Goal: Check status: Check status

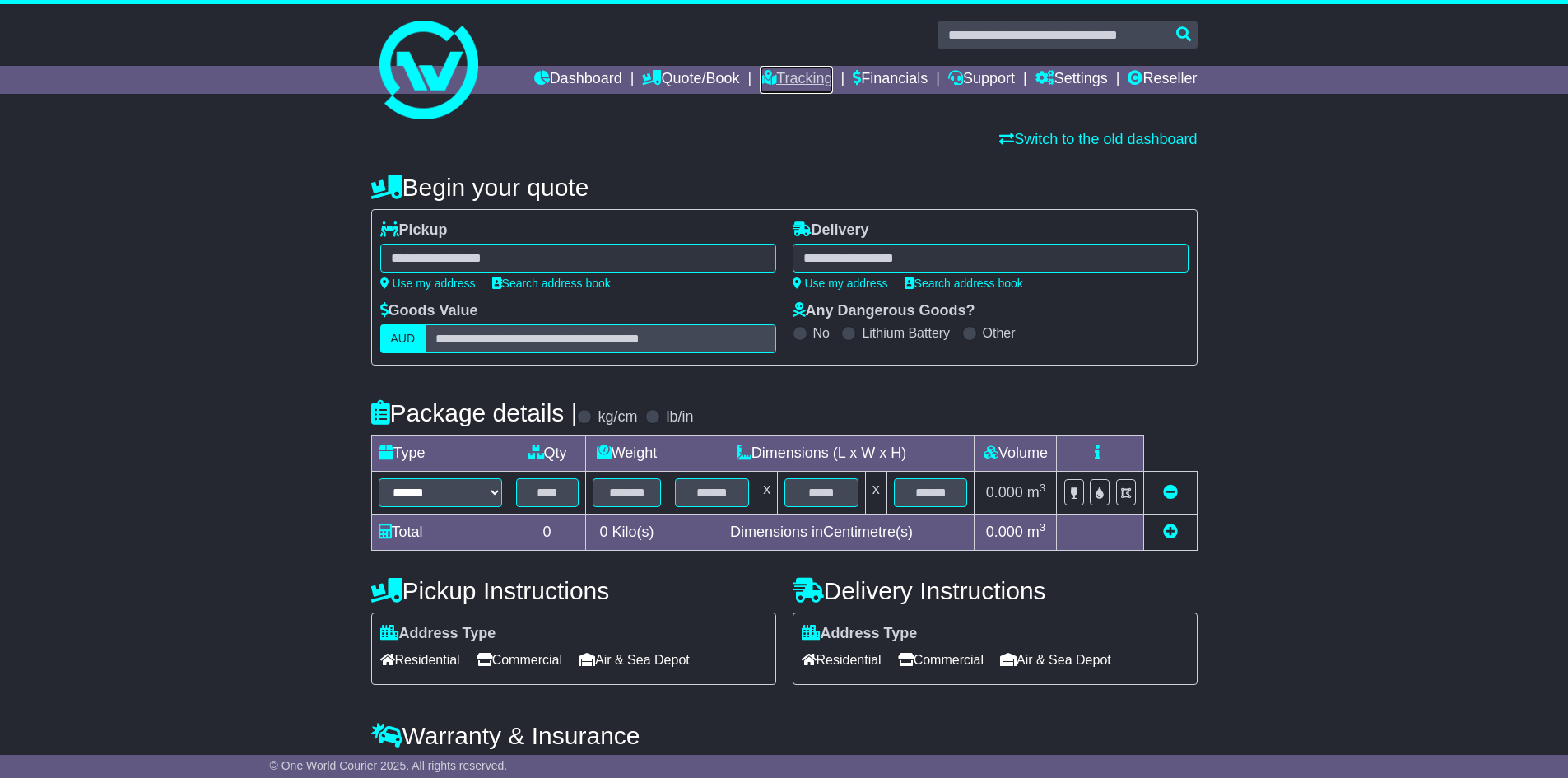
click at [795, 69] on link "Tracking" at bounding box center [795, 80] width 73 height 28
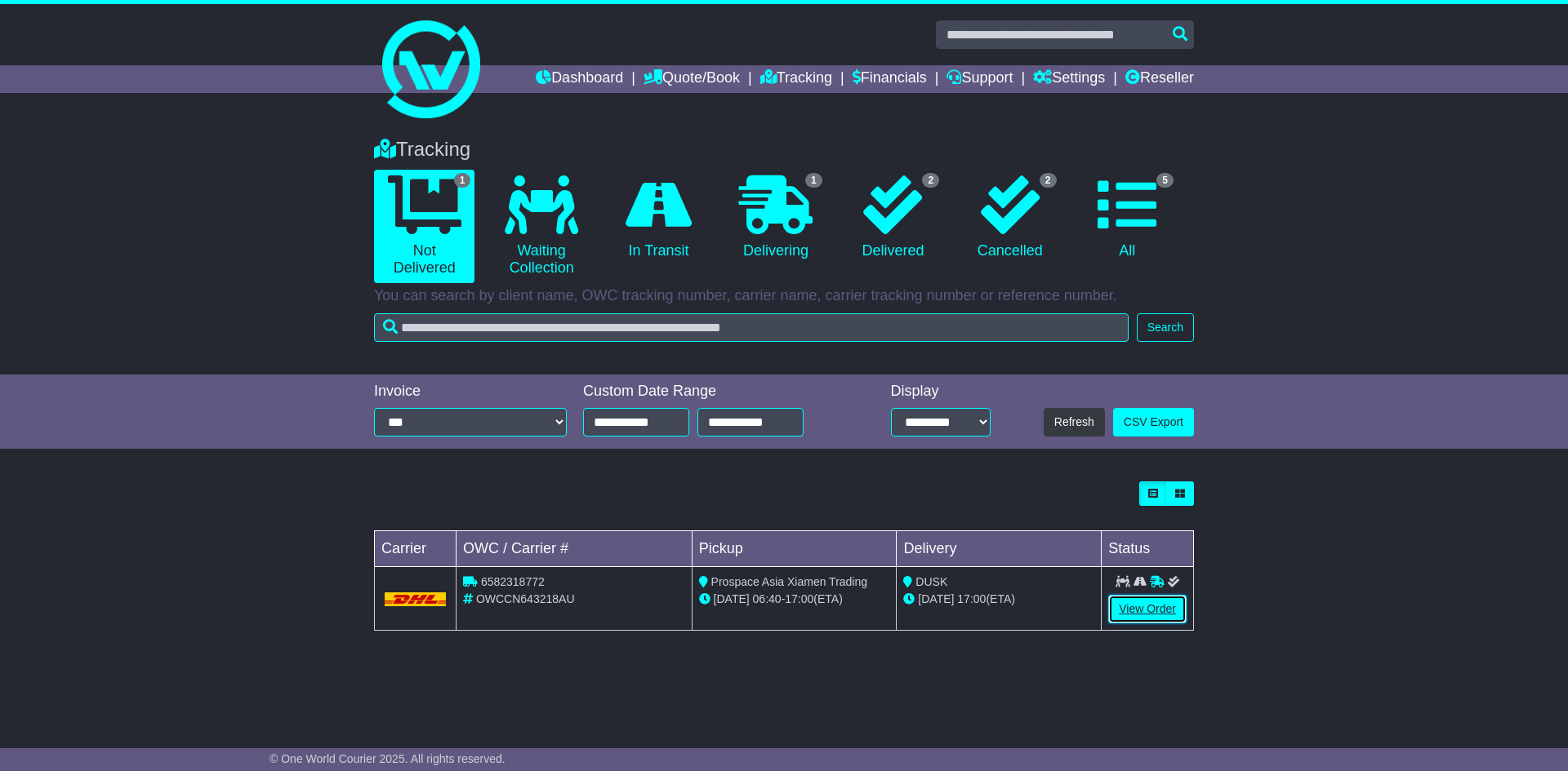
click at [1166, 605] on link "View Order" at bounding box center [1146, 609] width 78 height 29
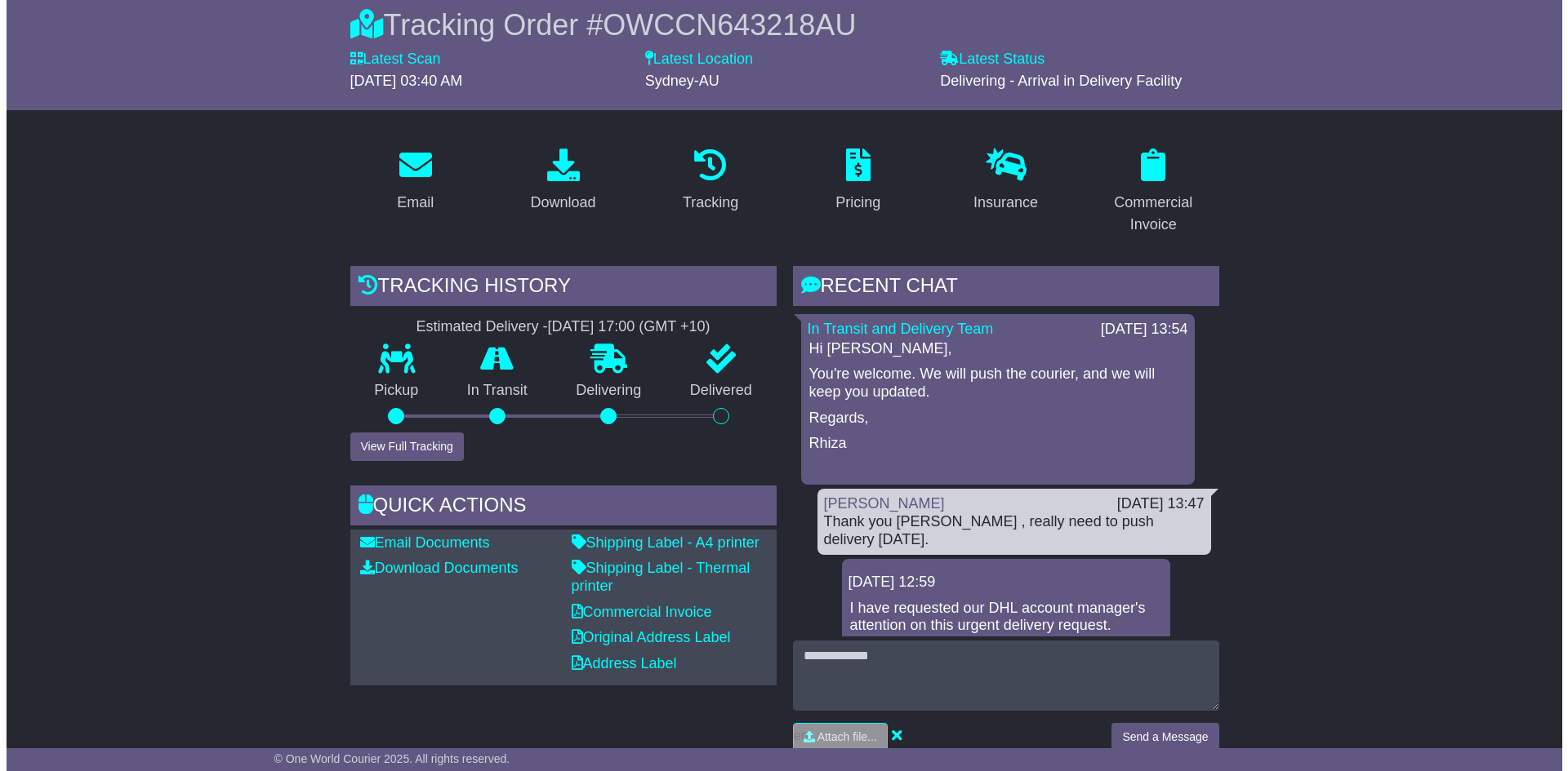
scroll to position [164, 0]
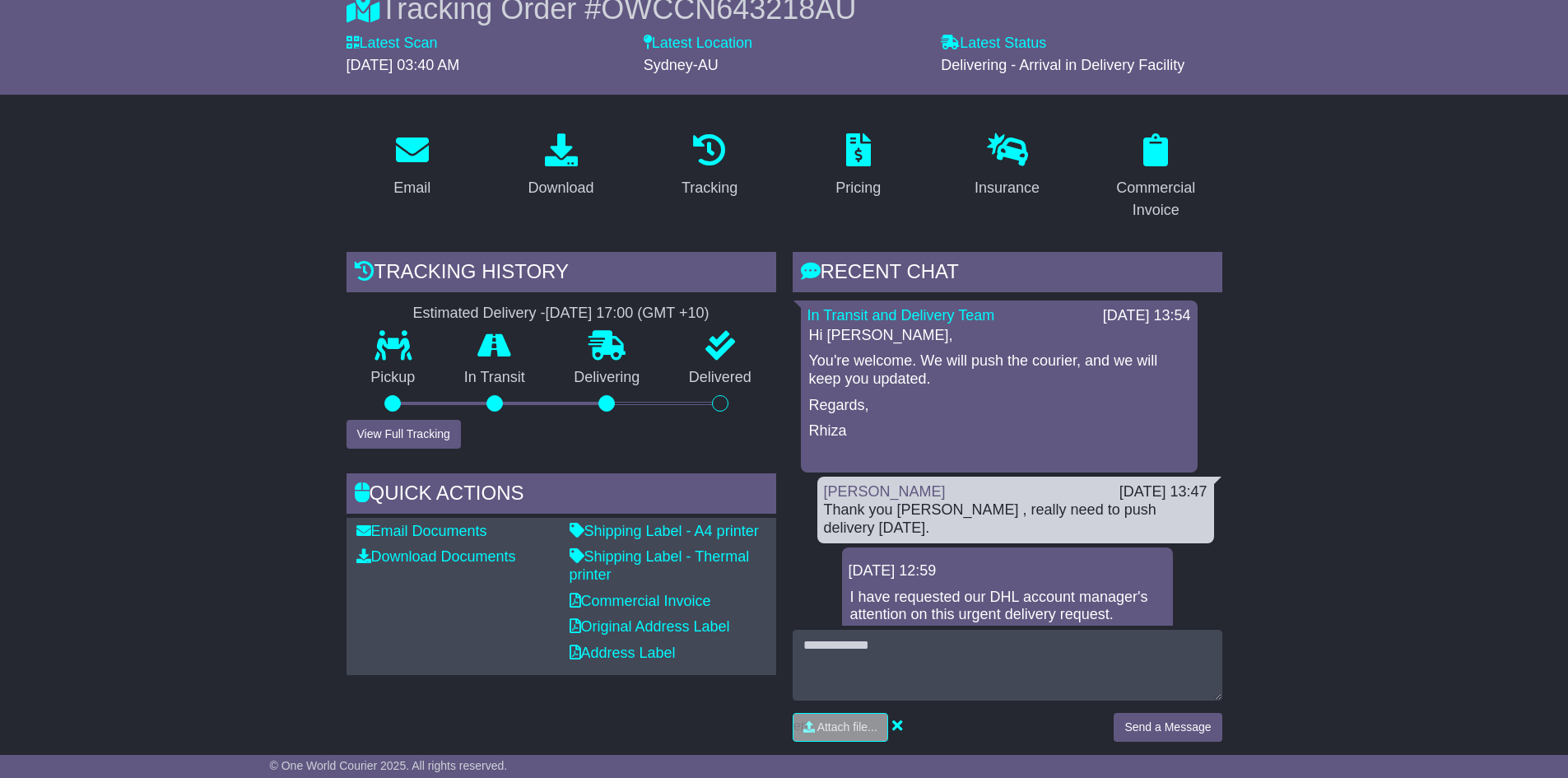
click at [603, 398] on div at bounding box center [606, 403] width 17 height 17
click at [375, 440] on button "View Full Tracking" at bounding box center [404, 434] width 115 height 29
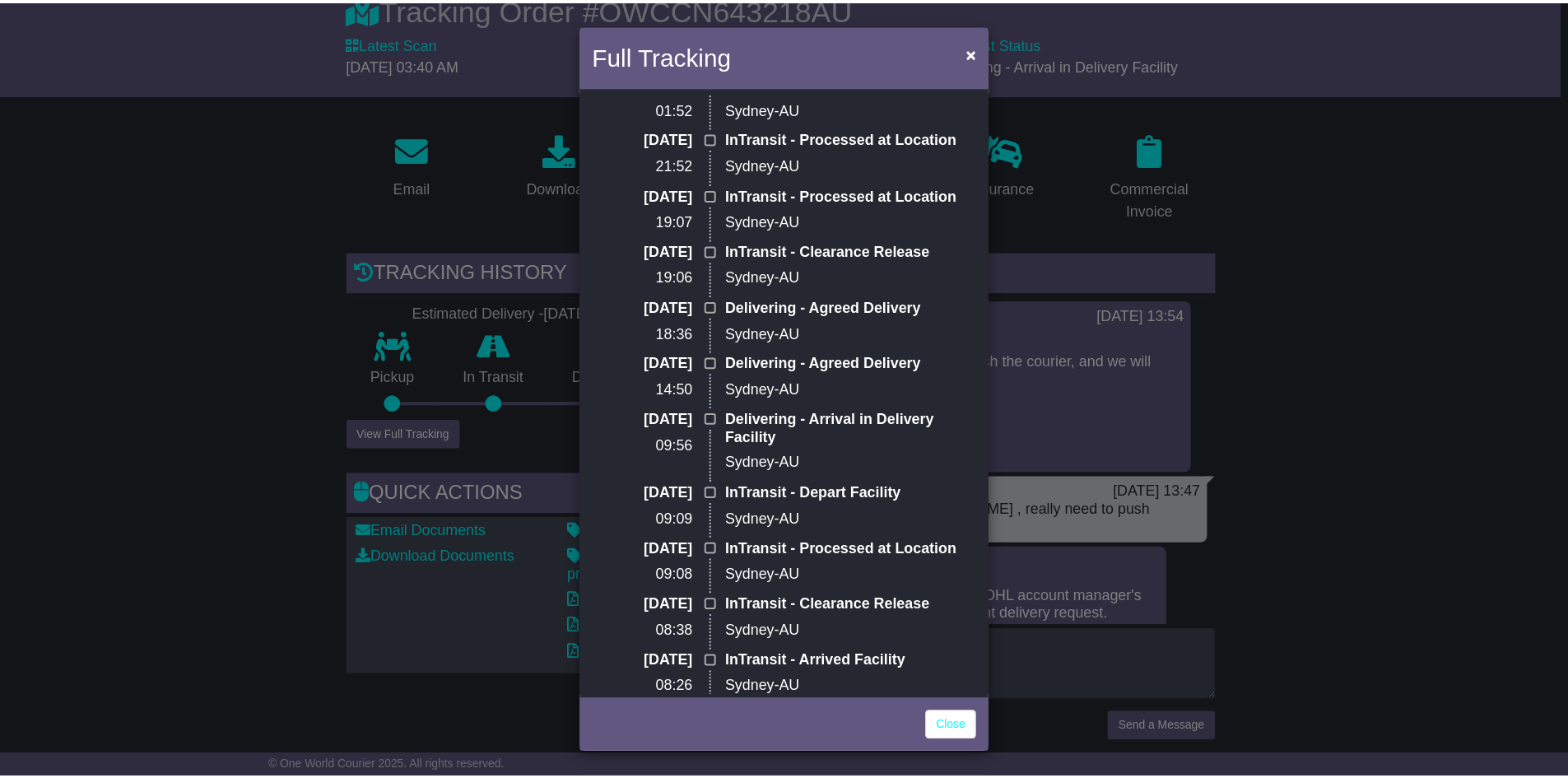
scroll to position [329, 0]
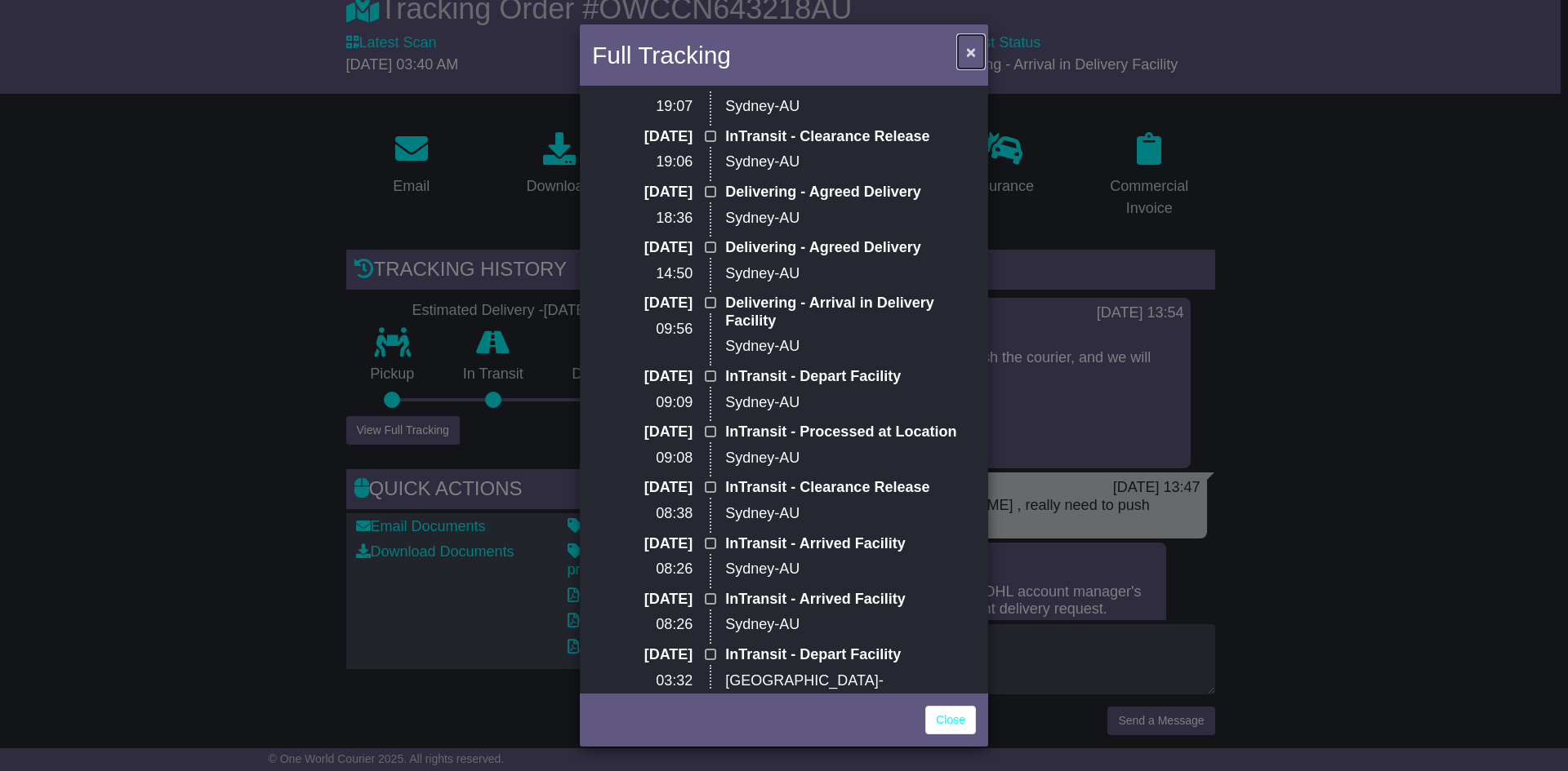
click at [970, 44] on span "×" at bounding box center [971, 51] width 10 height 18
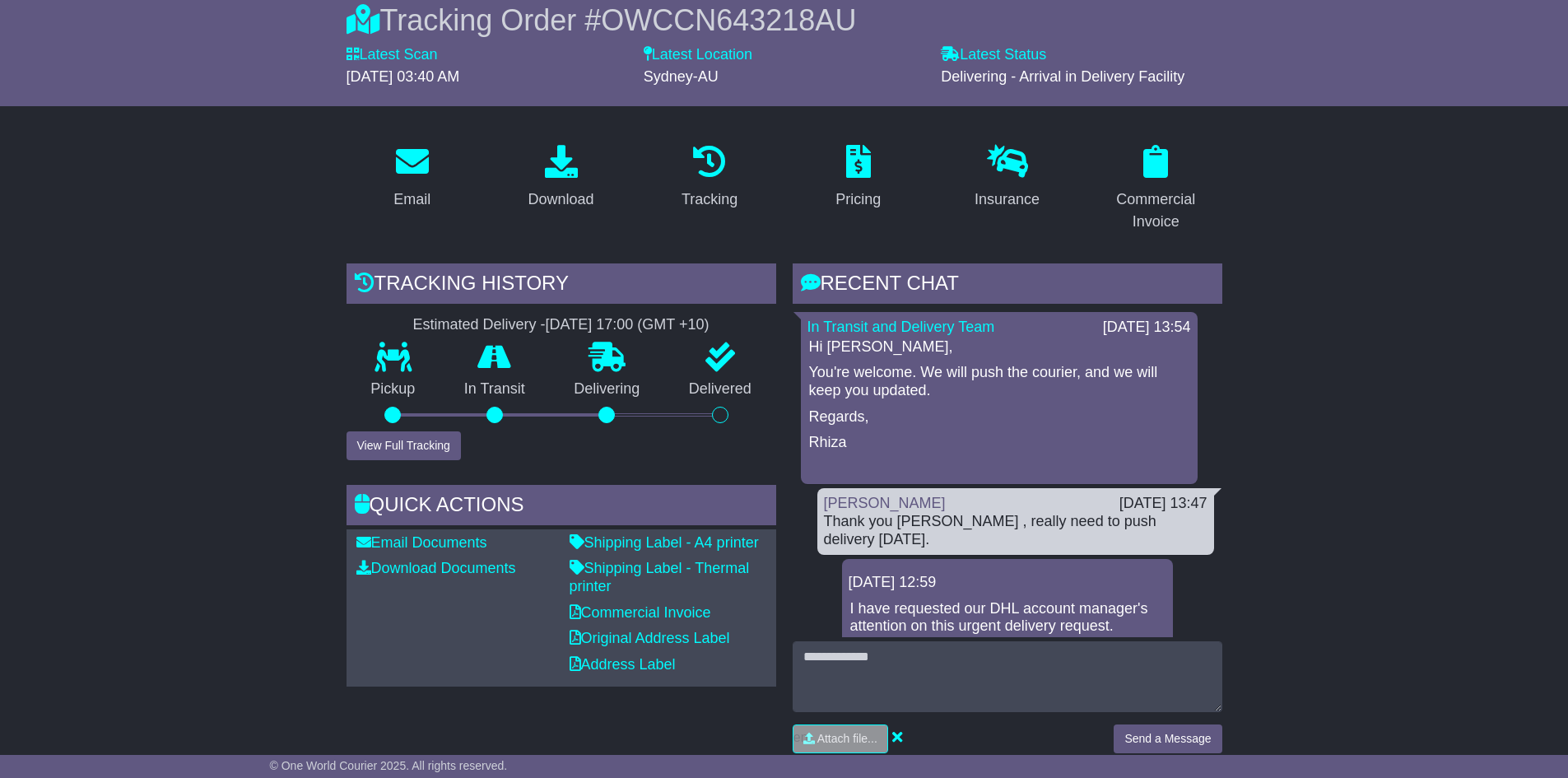
scroll to position [135, 0]
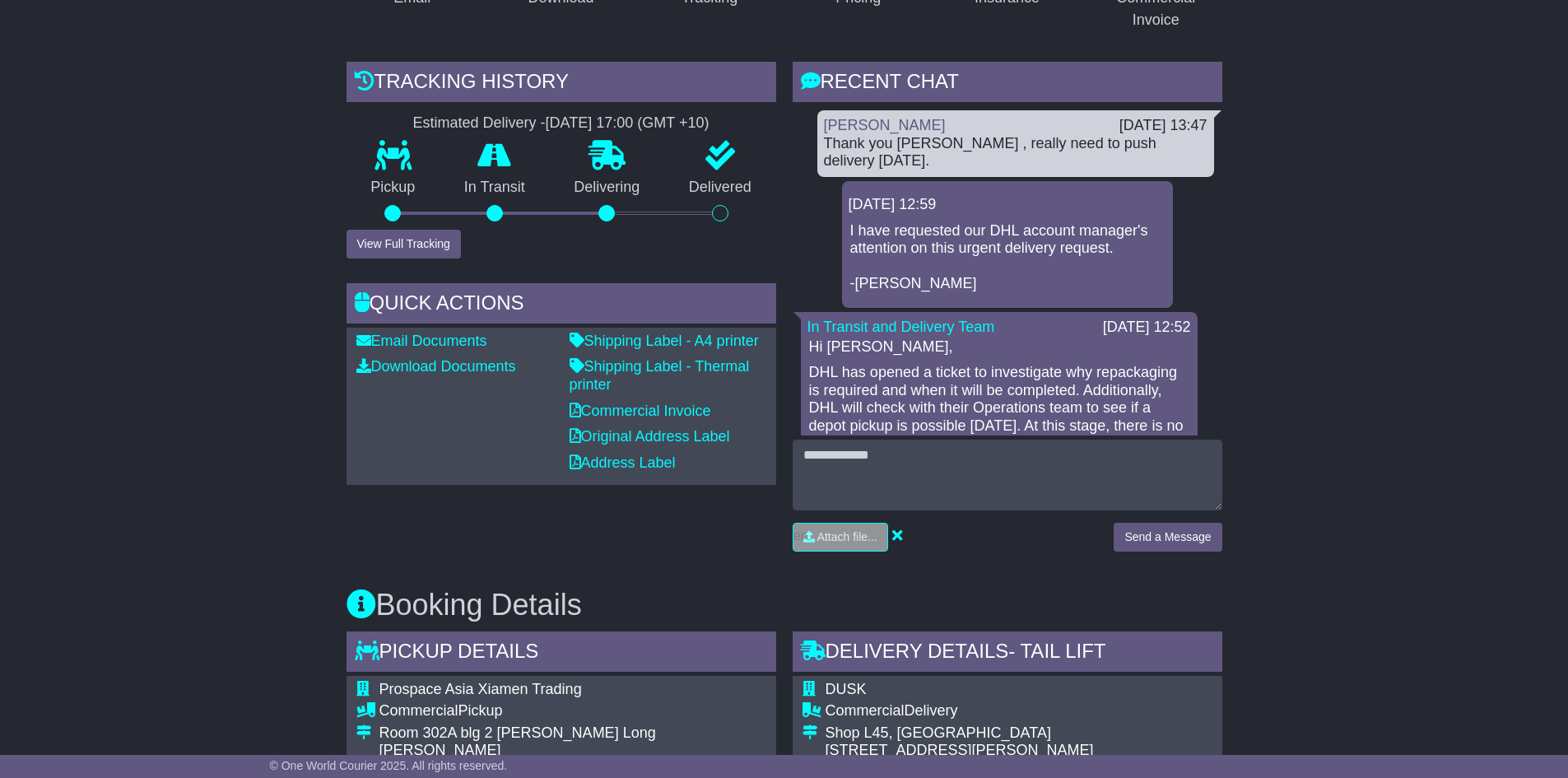
scroll to position [329, 0]
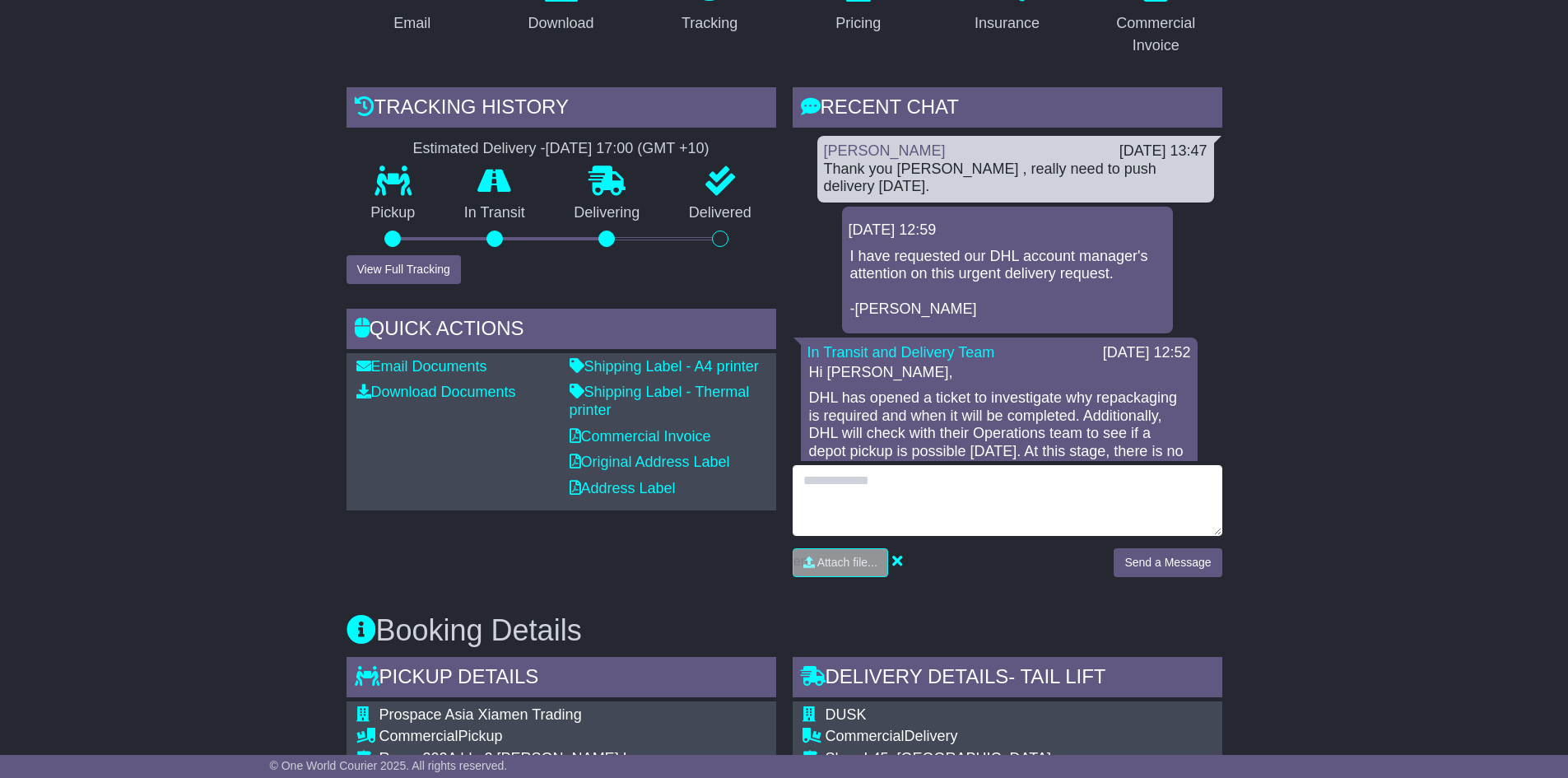
click at [1000, 494] on textarea at bounding box center [1007, 500] width 430 height 71
type textarea "**********"
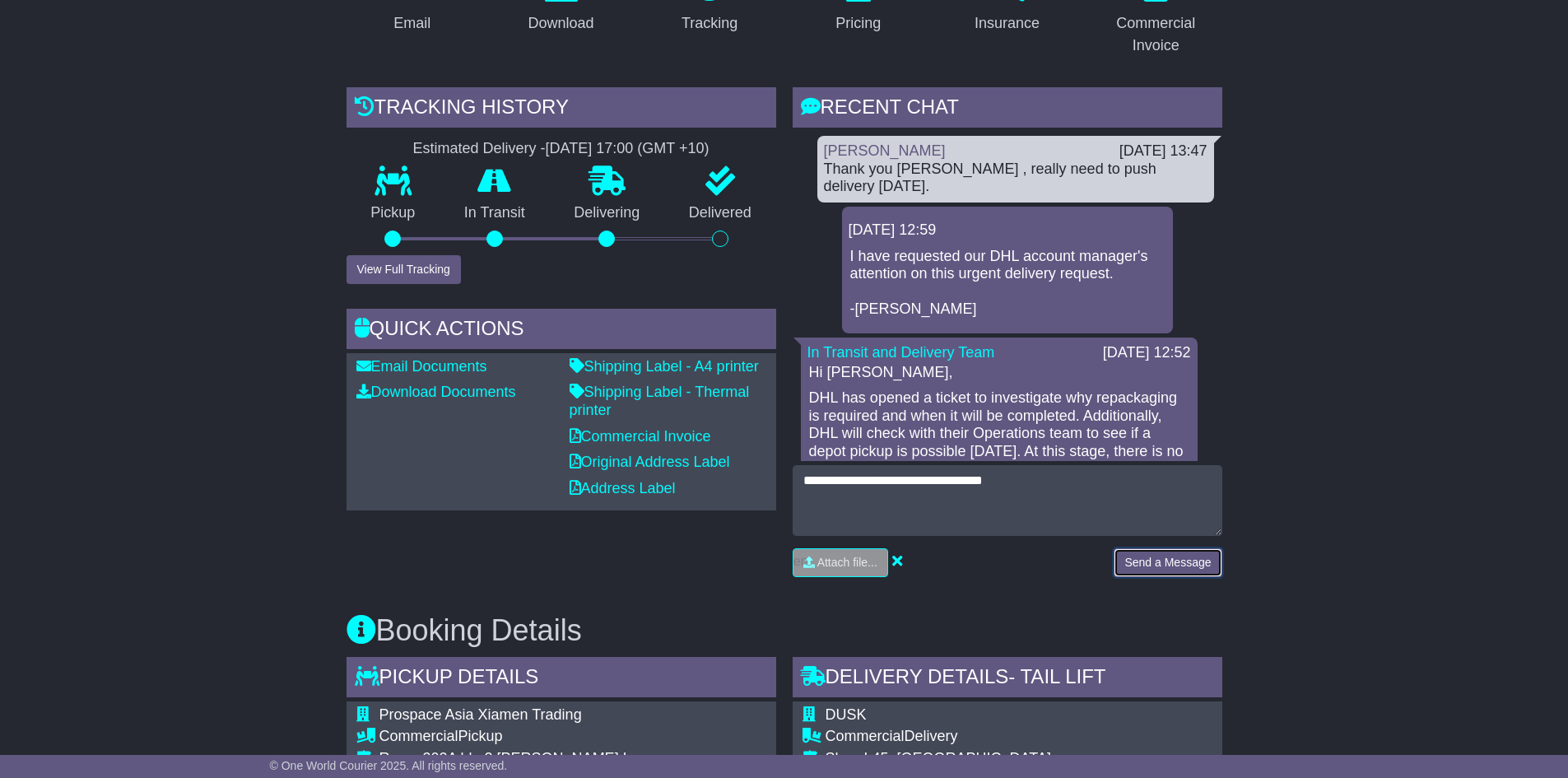
click at [1196, 569] on button "Send a Message" at bounding box center [1167, 563] width 108 height 29
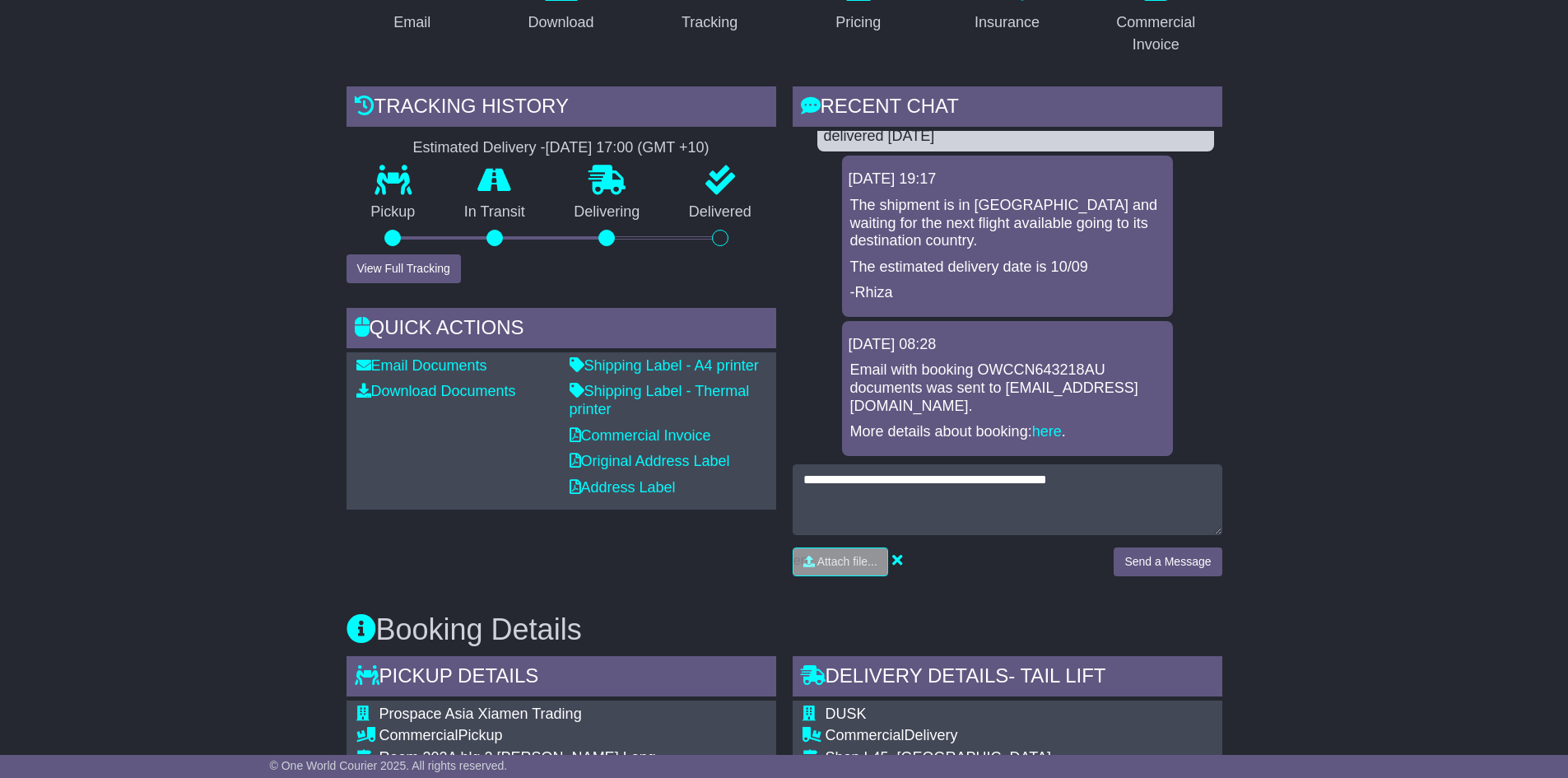
scroll to position [165, 0]
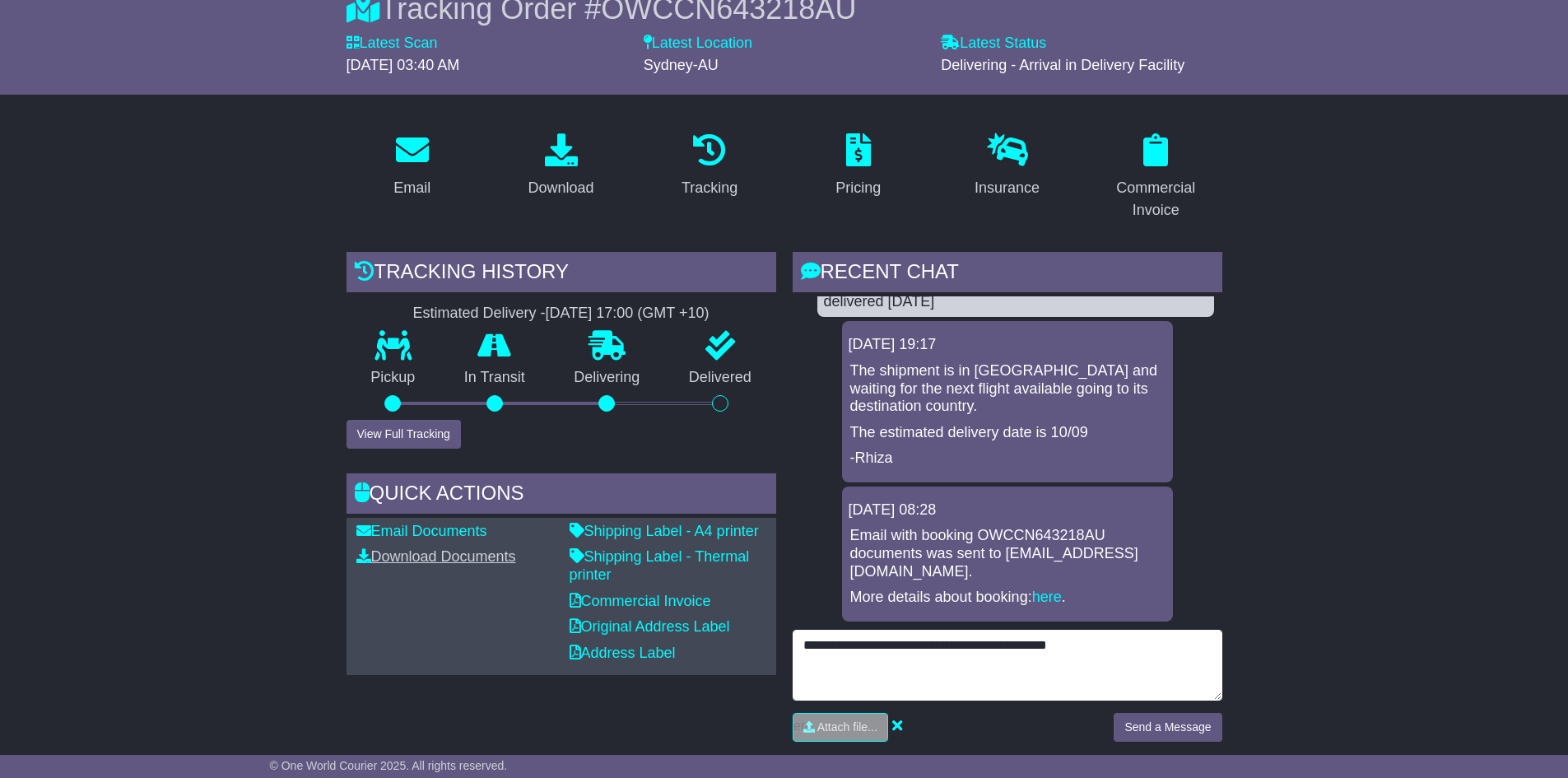
drag, startPoint x: 1131, startPoint y: 647, endPoint x: 463, endPoint y: 560, distance: 673.6
type textarea "*"
click at [1058, 648] on textarea "**********" at bounding box center [1007, 665] width 430 height 71
type textarea "**********"
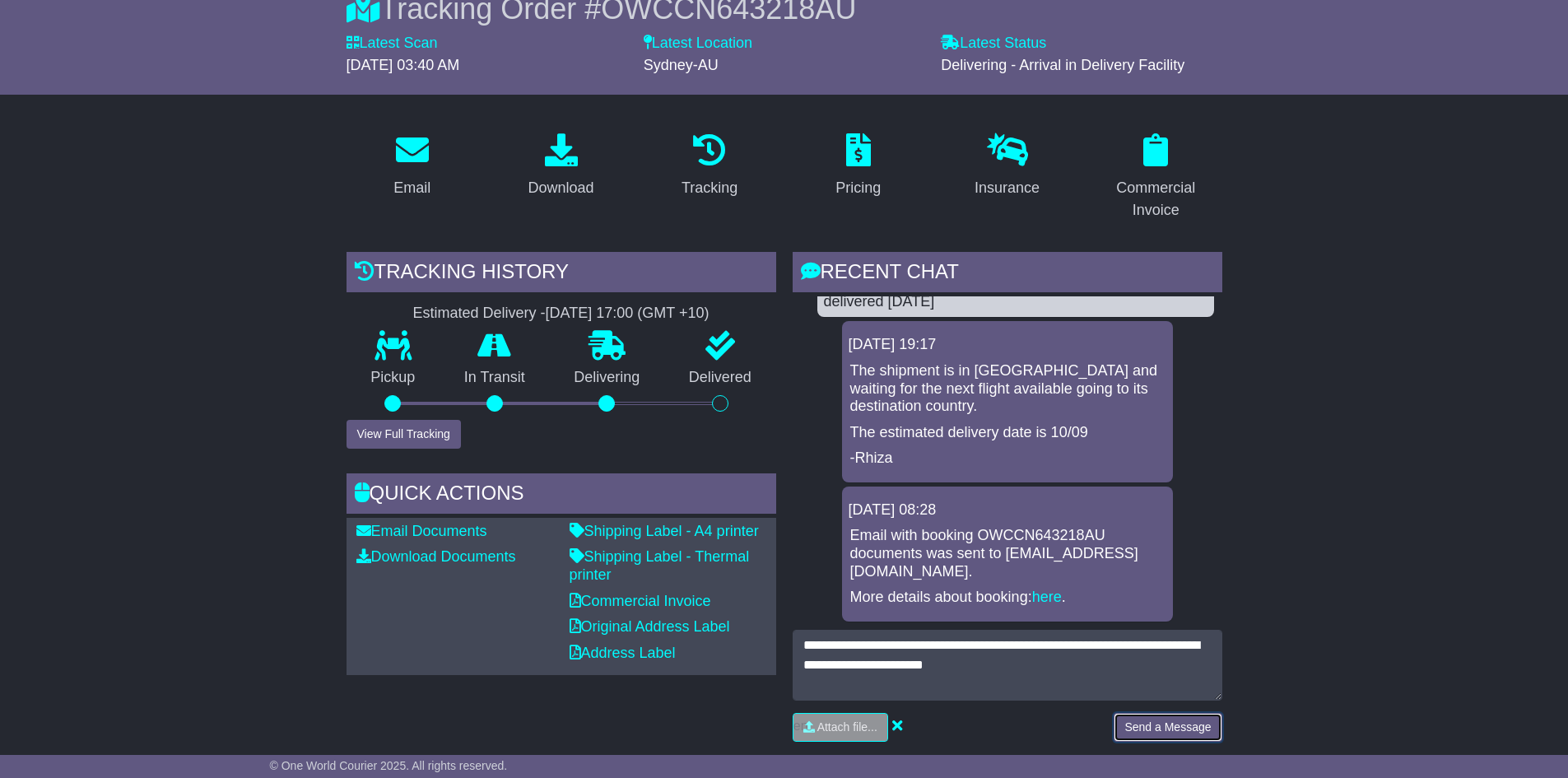
click at [1176, 735] on button "Send a Message" at bounding box center [1167, 727] width 108 height 29
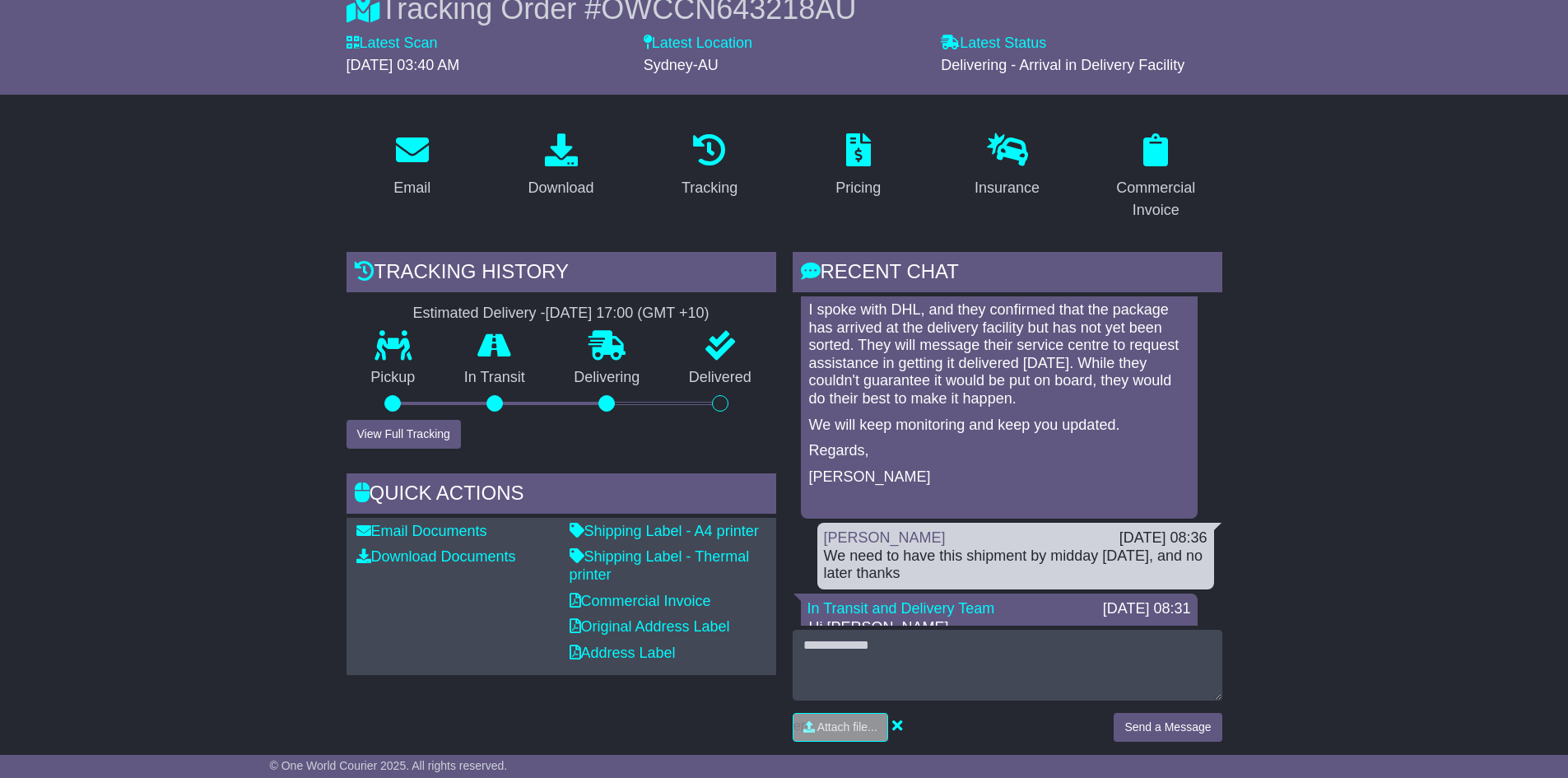
scroll to position [3375, 0]
